Goal: Entertainment & Leisure: Browse casually

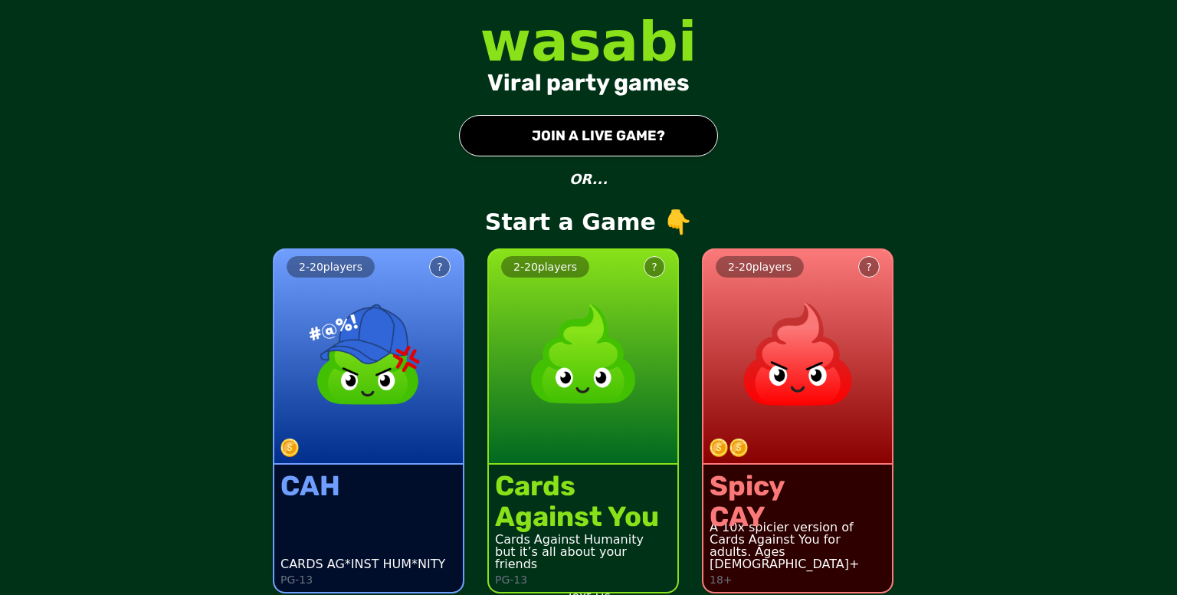
scroll to position [10, 0]
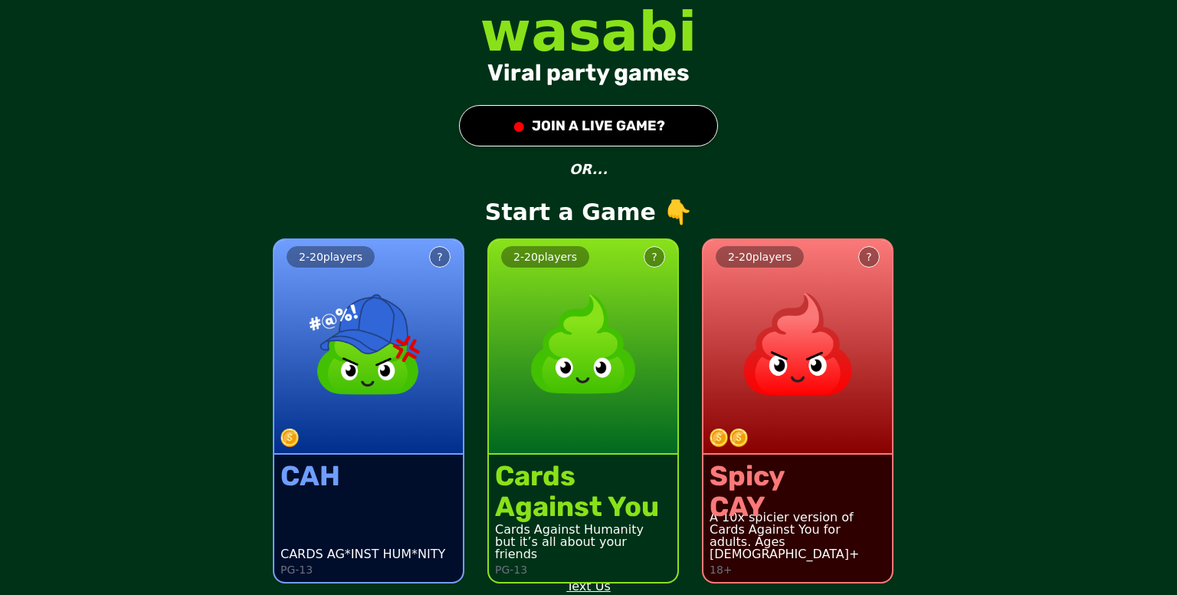
click at [543, 121] on button "● JOIN A LIVE GAME?" at bounding box center [588, 125] width 259 height 41
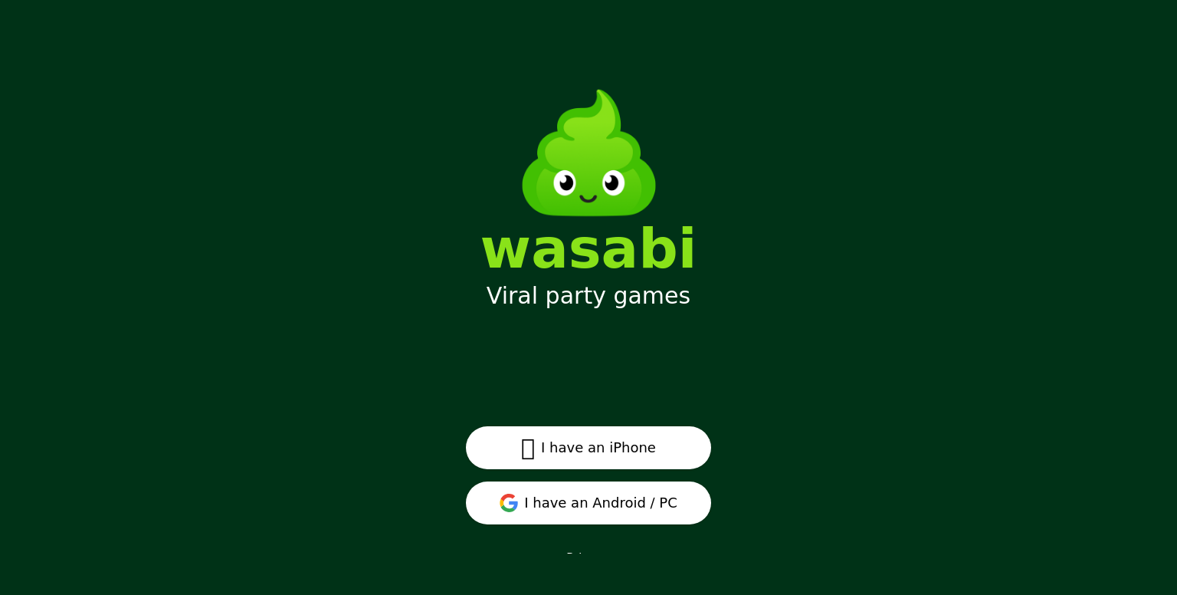
click at [501, 507] on button "I have an Android / PC" at bounding box center [588, 502] width 245 height 43
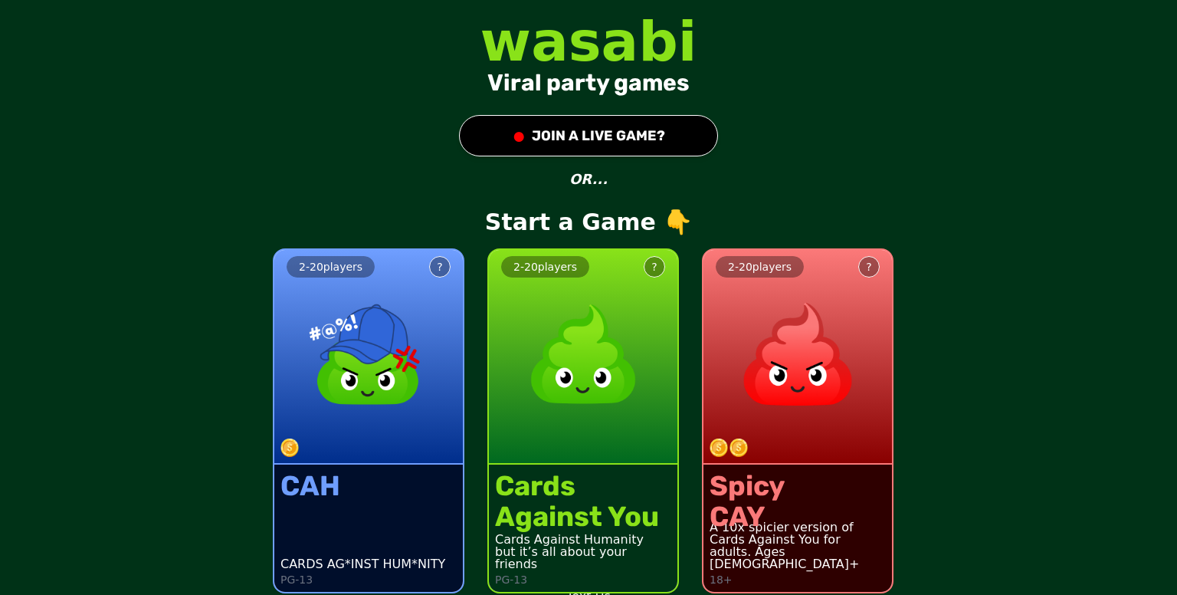
scroll to position [10, 0]
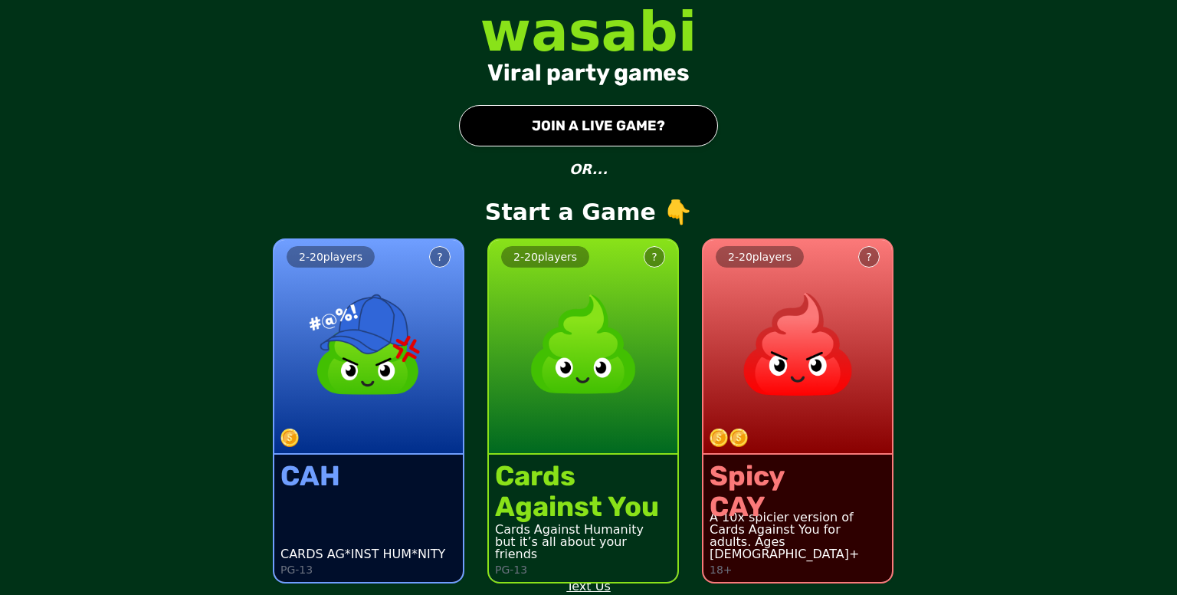
click at [844, 462] on div "Spicy CAY A 10x spicier version of Cards Against You for adults. Ages [DEMOGRAP…" at bounding box center [798, 518] width 189 height 127
